Goal: Navigation & Orientation: Find specific page/section

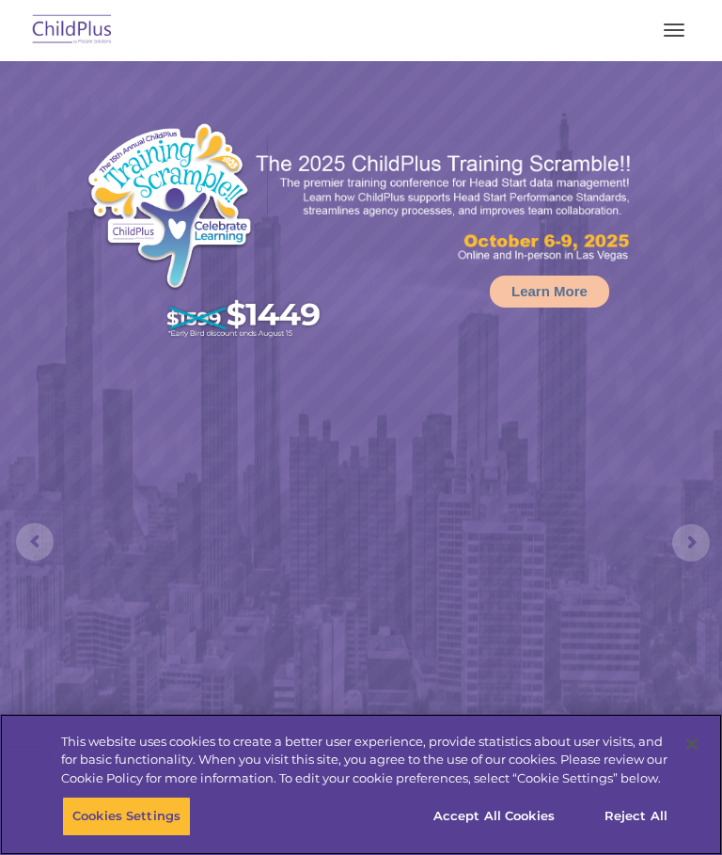
select select "MEDIUM"
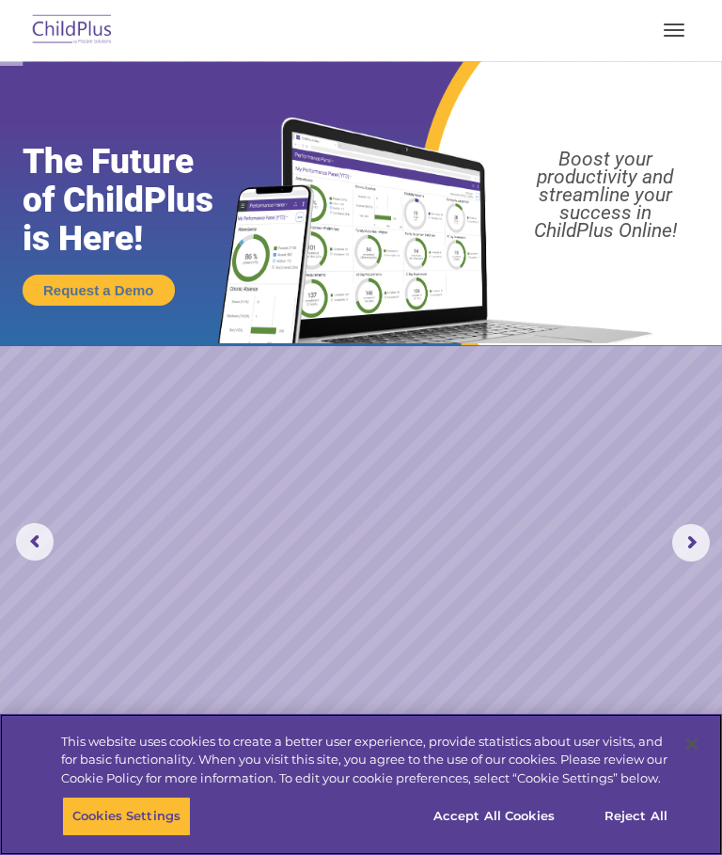
click at [516, 820] on button "Accept All Cookies" at bounding box center [494, 815] width 142 height 39
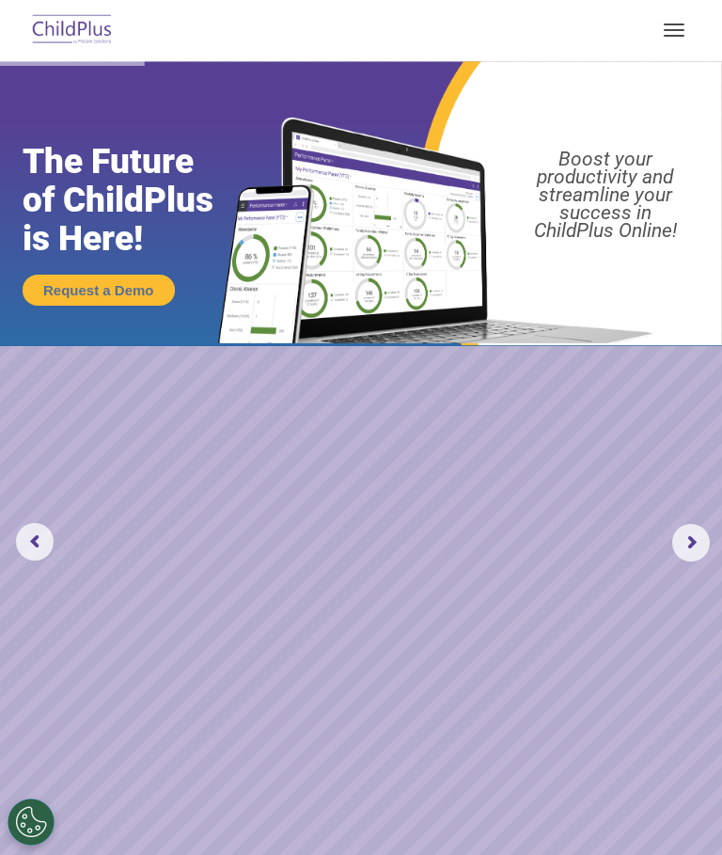
click at [687, 26] on button "button" at bounding box center [673, 30] width 39 height 30
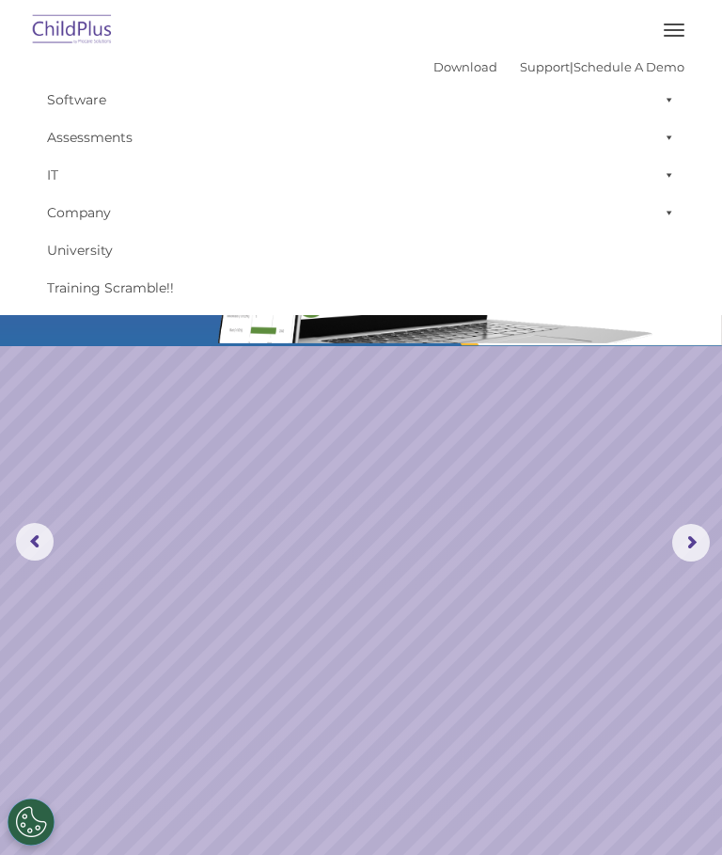
click at [591, 187] on link "IT" at bounding box center [361, 175] width 647 height 38
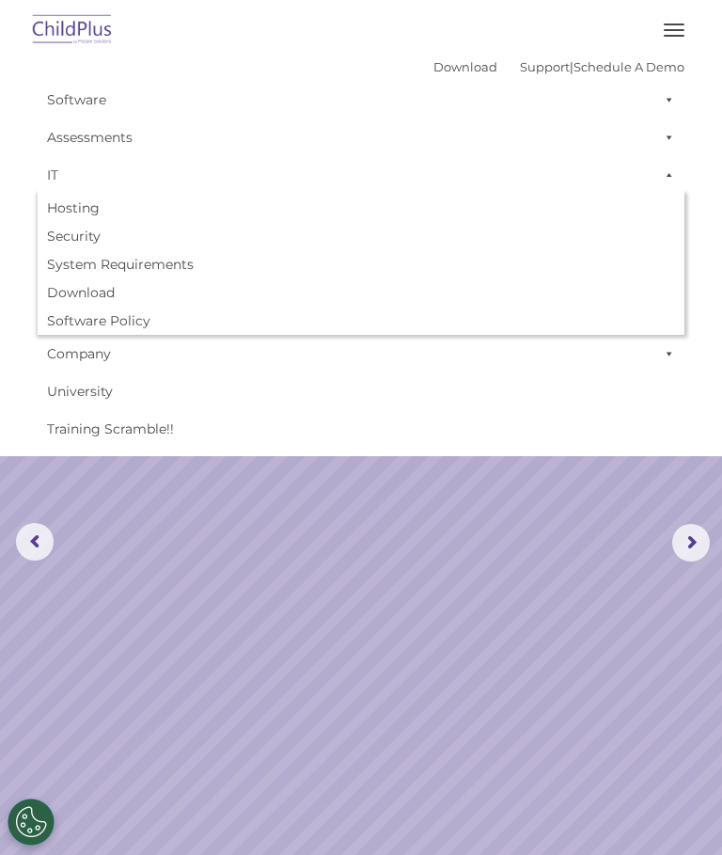
click at [675, 30] on span "button" at bounding box center [674, 30] width 21 height 2
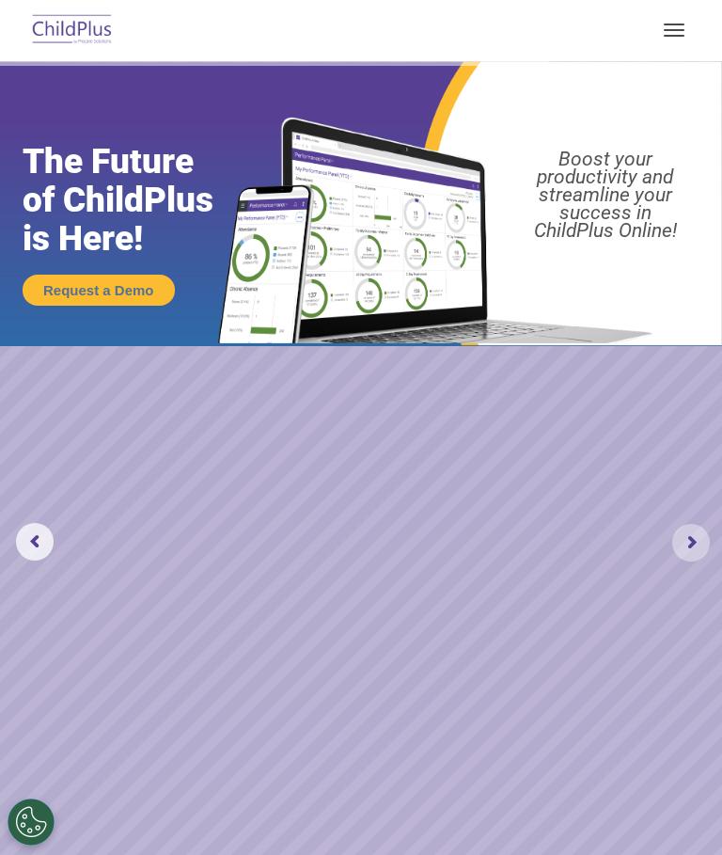
click at [681, 545] on rs-arrow at bounding box center [691, 543] width 38 height 38
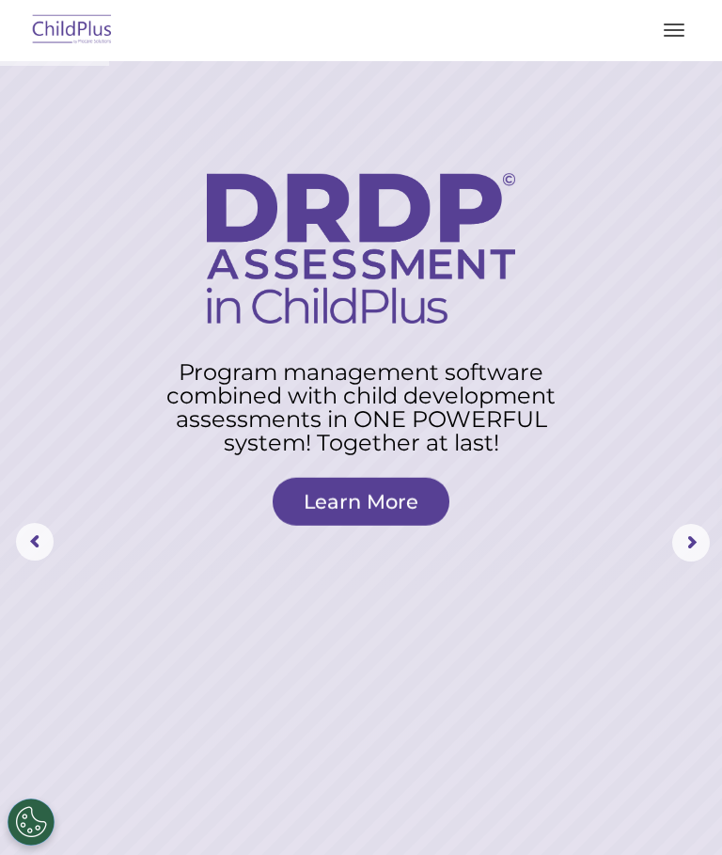
click at [696, 542] on rs-arrow at bounding box center [691, 543] width 38 height 38
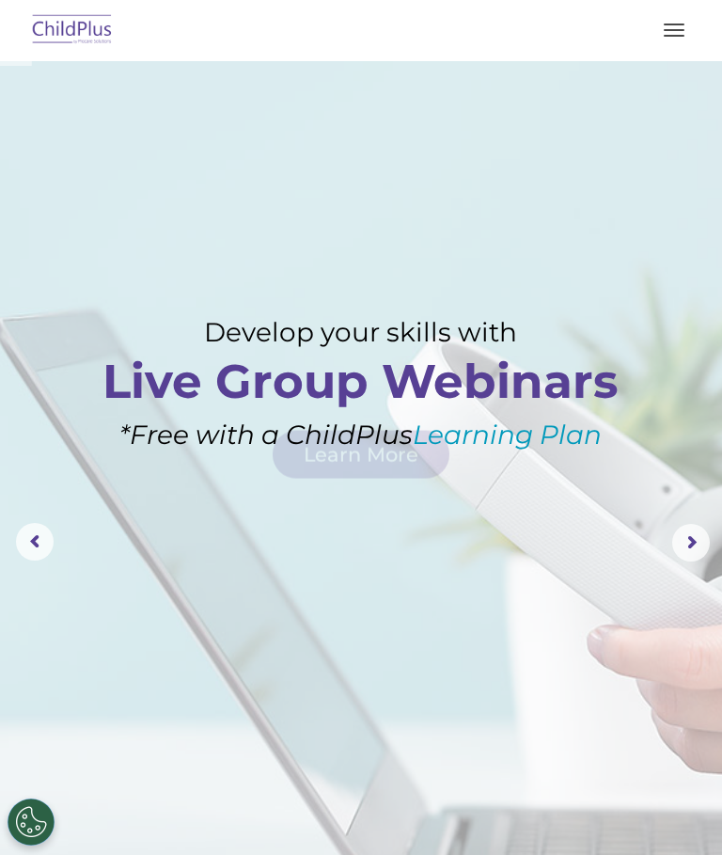
click at [693, 542] on rs-arrow at bounding box center [691, 543] width 38 height 38
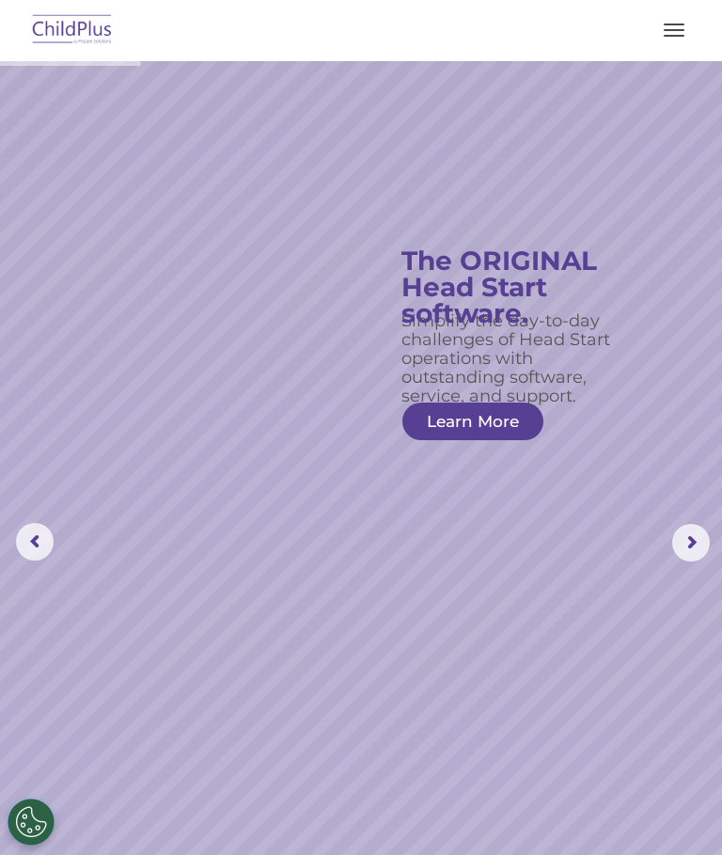
click at [689, 541] on rs-arrow at bounding box center [691, 543] width 38 height 38
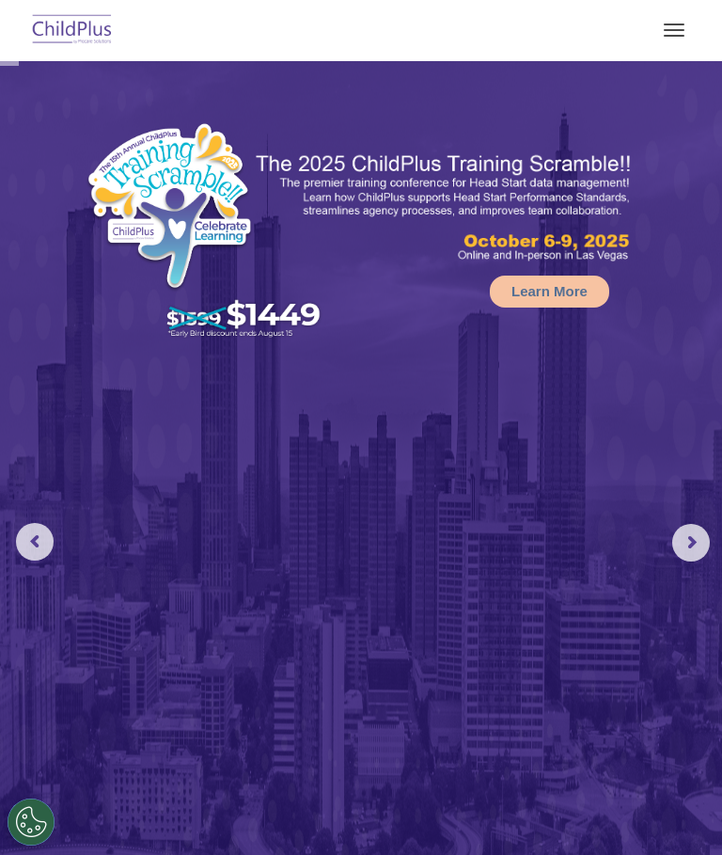
click at [682, 541] on rs-arrow at bounding box center [691, 543] width 38 height 38
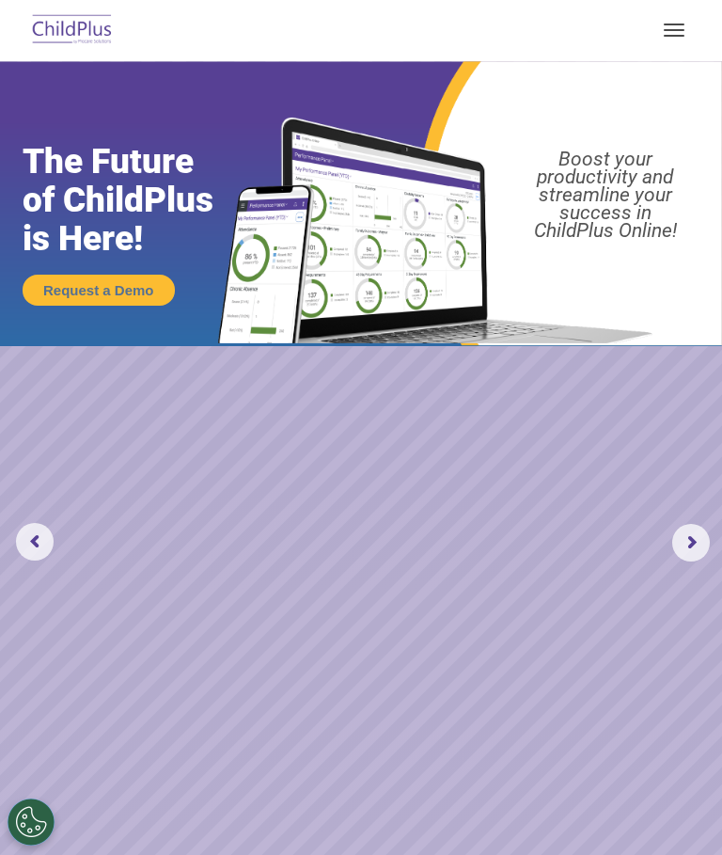
click at [687, 549] on rs-arrow at bounding box center [691, 543] width 38 height 38
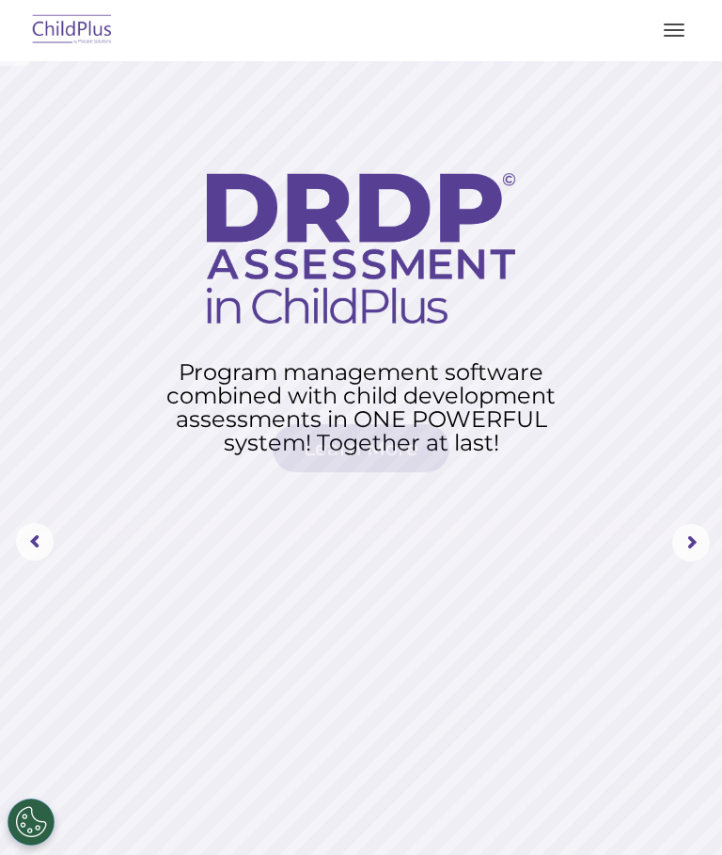
click at [682, 546] on rs-arrow at bounding box center [691, 543] width 38 height 38
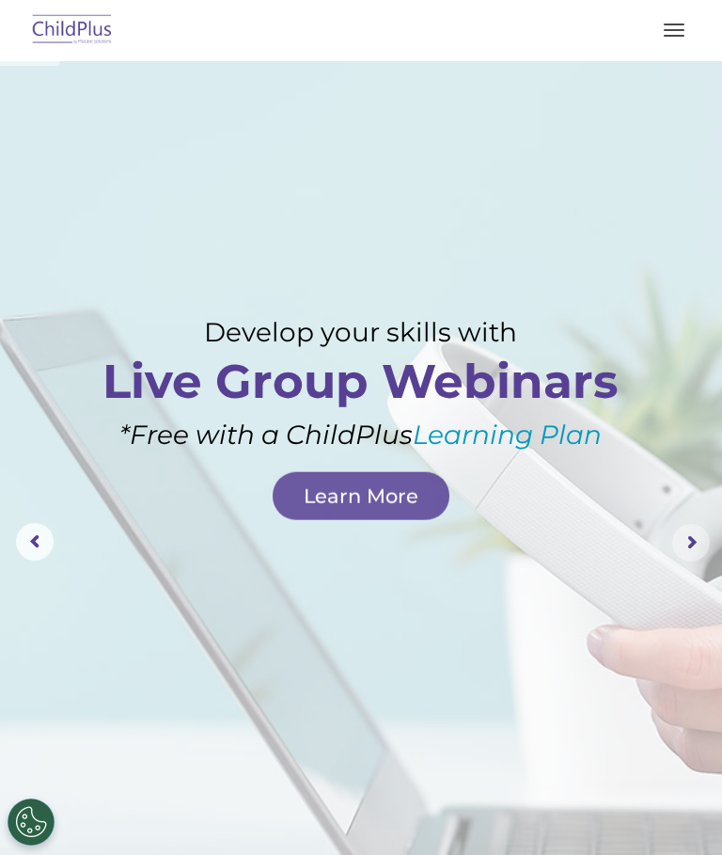
click at [686, 532] on rs-arrow at bounding box center [691, 543] width 38 height 38
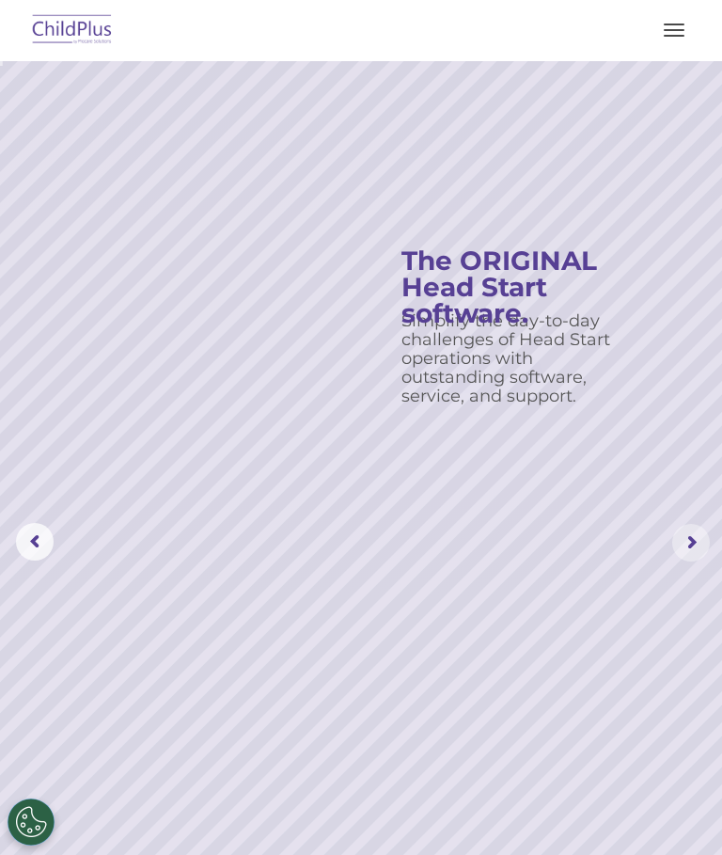
click at [697, 540] on rs-arrow at bounding box center [691, 543] width 38 height 38
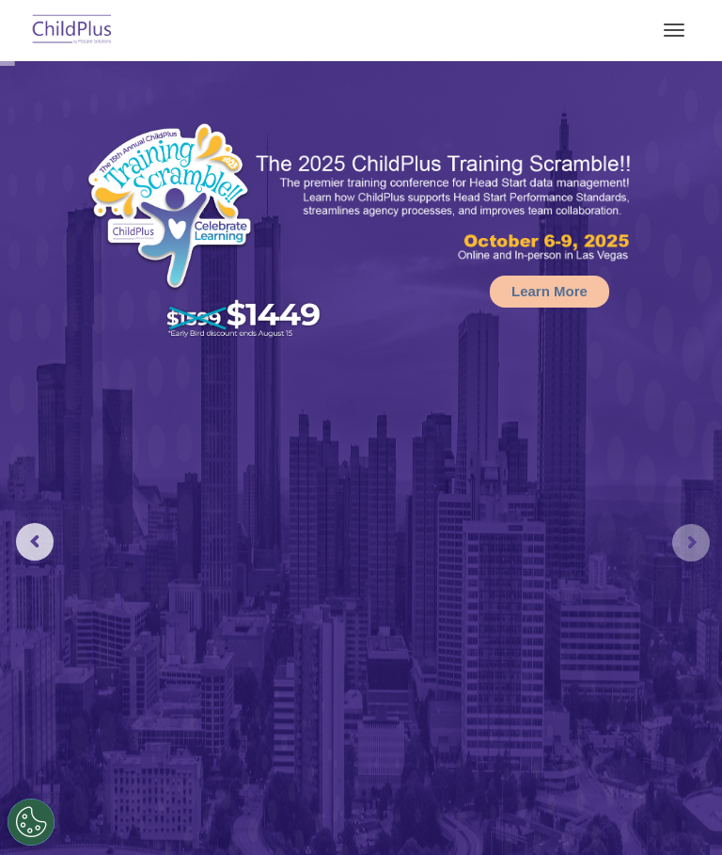
click at [689, 544] on rs-arrow at bounding box center [691, 543] width 38 height 38
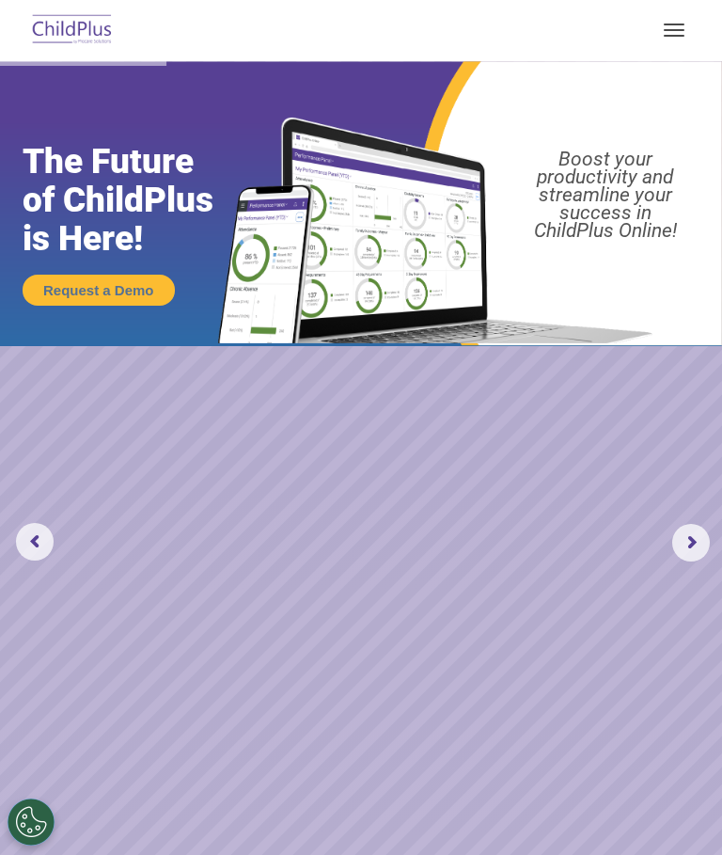
click at [683, 27] on button "button" at bounding box center [673, 30] width 39 height 30
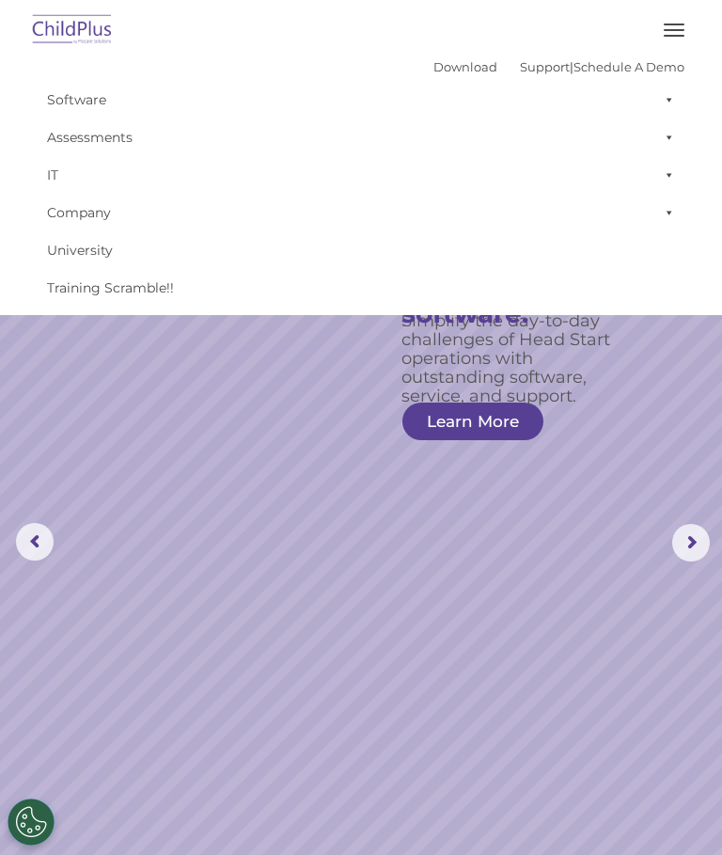
click at [680, 24] on span "button" at bounding box center [674, 25] width 21 height 2
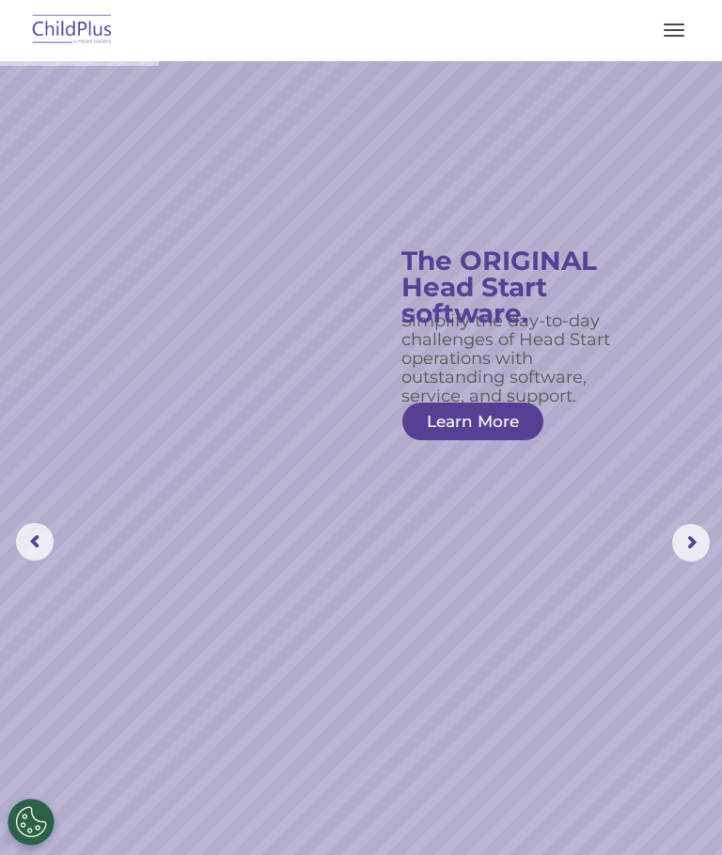
click at [672, 32] on button "button" at bounding box center [673, 30] width 39 height 30
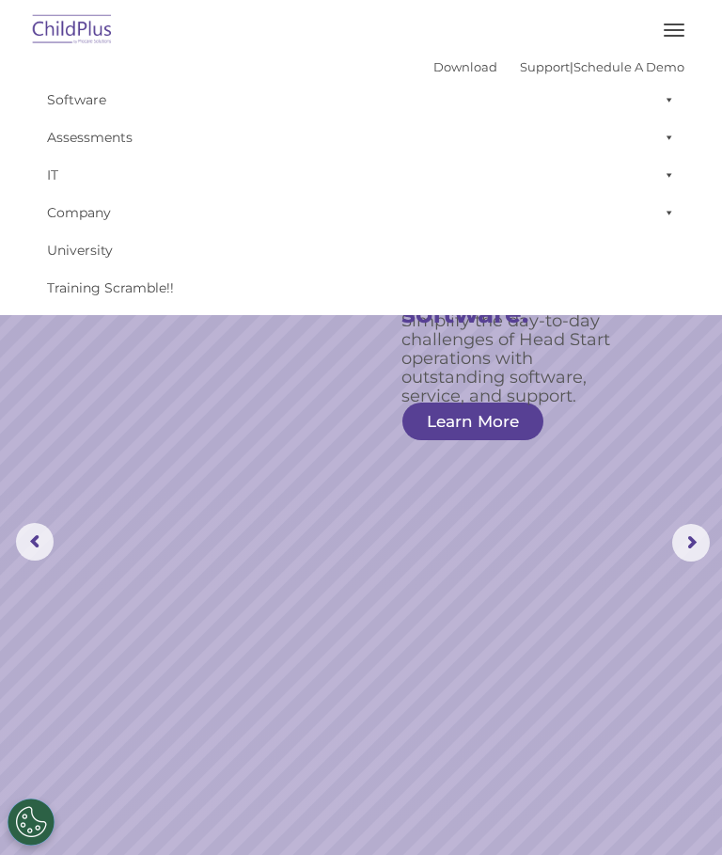
click at [447, 70] on link "Download" at bounding box center [465, 66] width 64 height 15
